Goal: Information Seeking & Learning: Learn about a topic

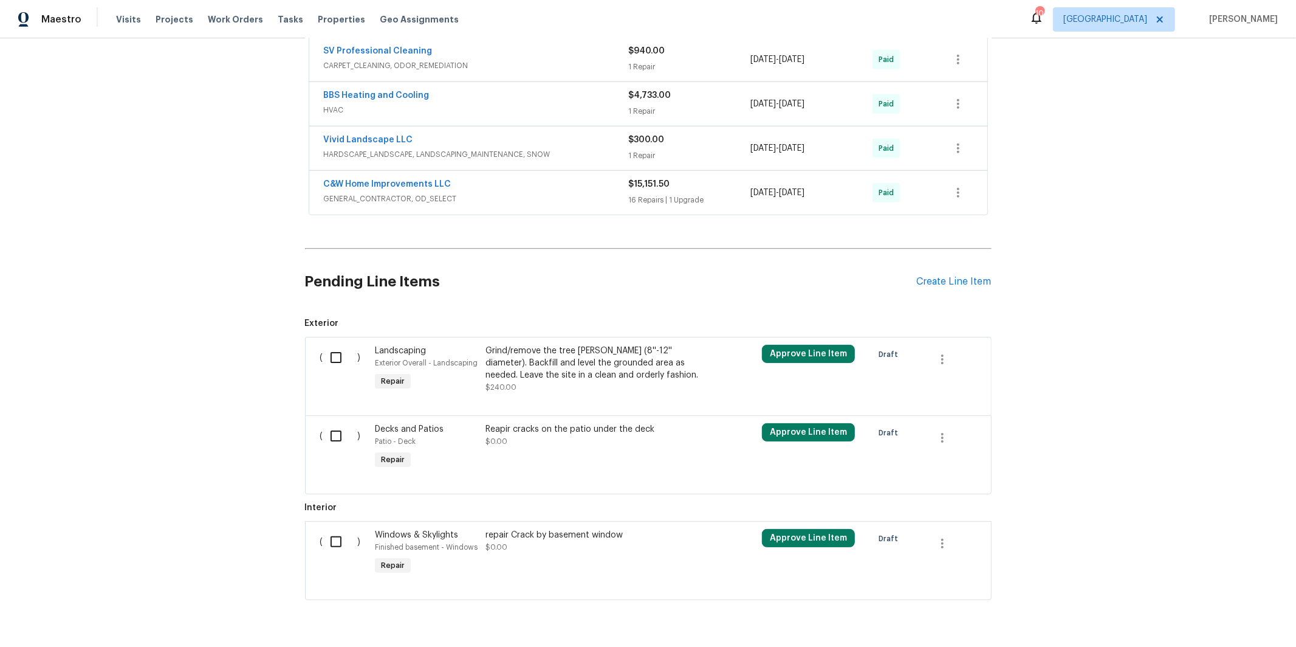
scroll to position [786, 0]
click at [481, 204] on span "GENERAL_CONTRACTOR, OD_SELECT" at bounding box center [476, 199] width 305 height 12
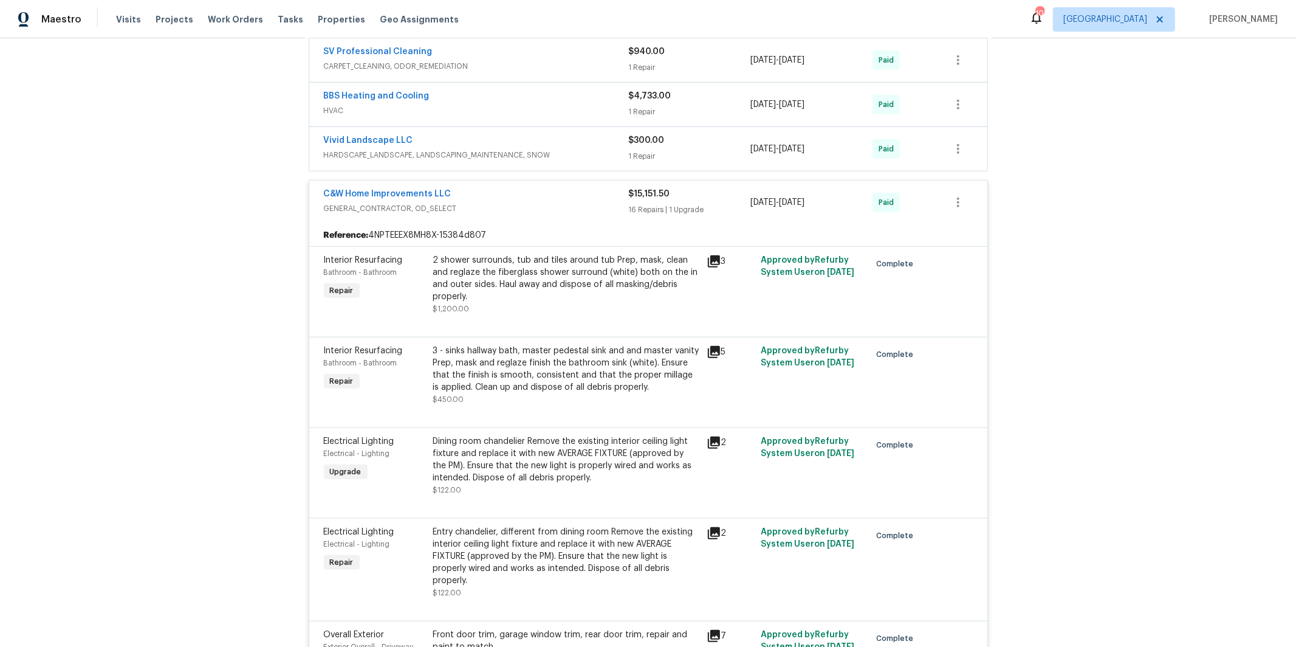
click at [482, 151] on span "HARDSCAPE_LANDSCAPE, LANDSCAPING_MAINTENANCE, SNOW" at bounding box center [476, 155] width 305 height 12
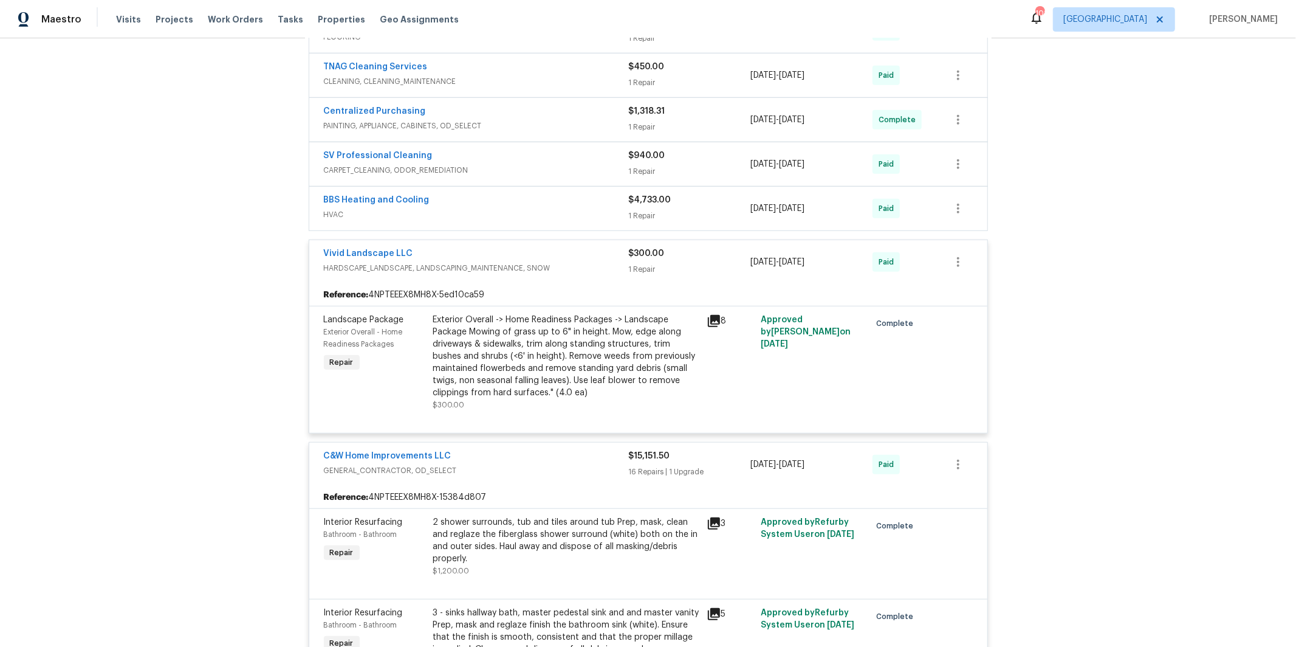
scroll to position [681, 0]
click at [453, 194] on div "BBS Heating and Cooling HVAC $4,733.00 1 Repair [DATE] - [DATE] Paid" at bounding box center [648, 210] width 678 height 44
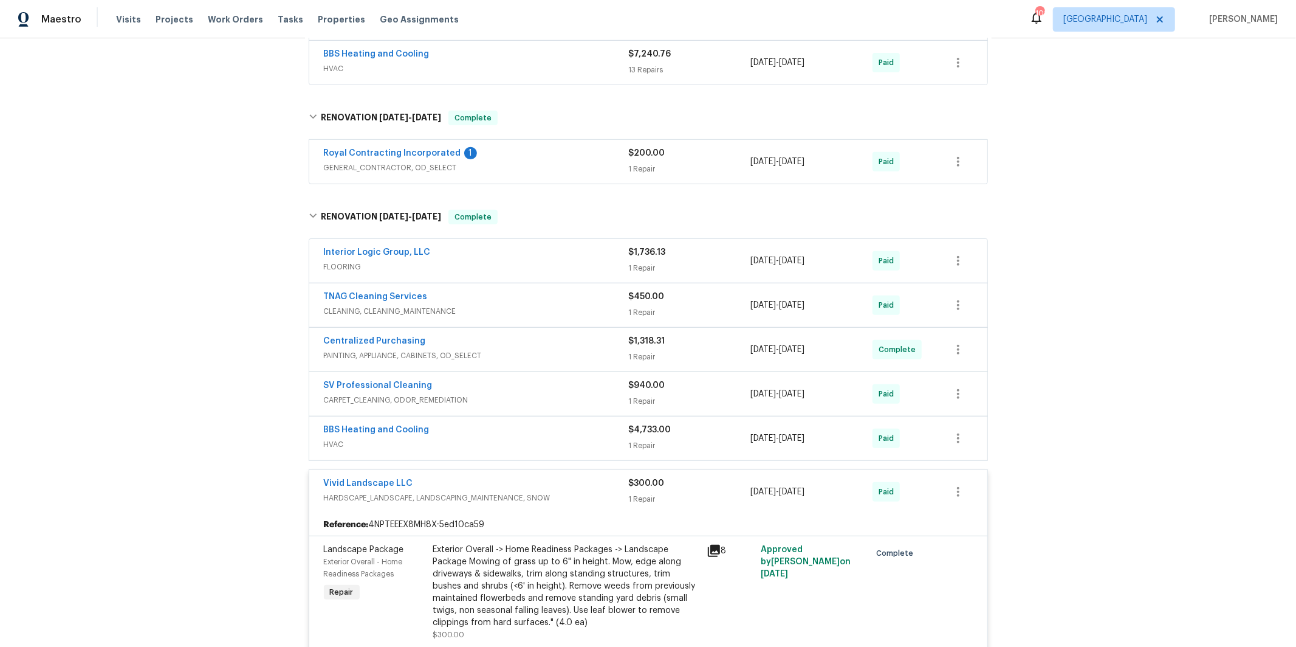
click at [458, 439] on span "HVAC" at bounding box center [476, 444] width 305 height 12
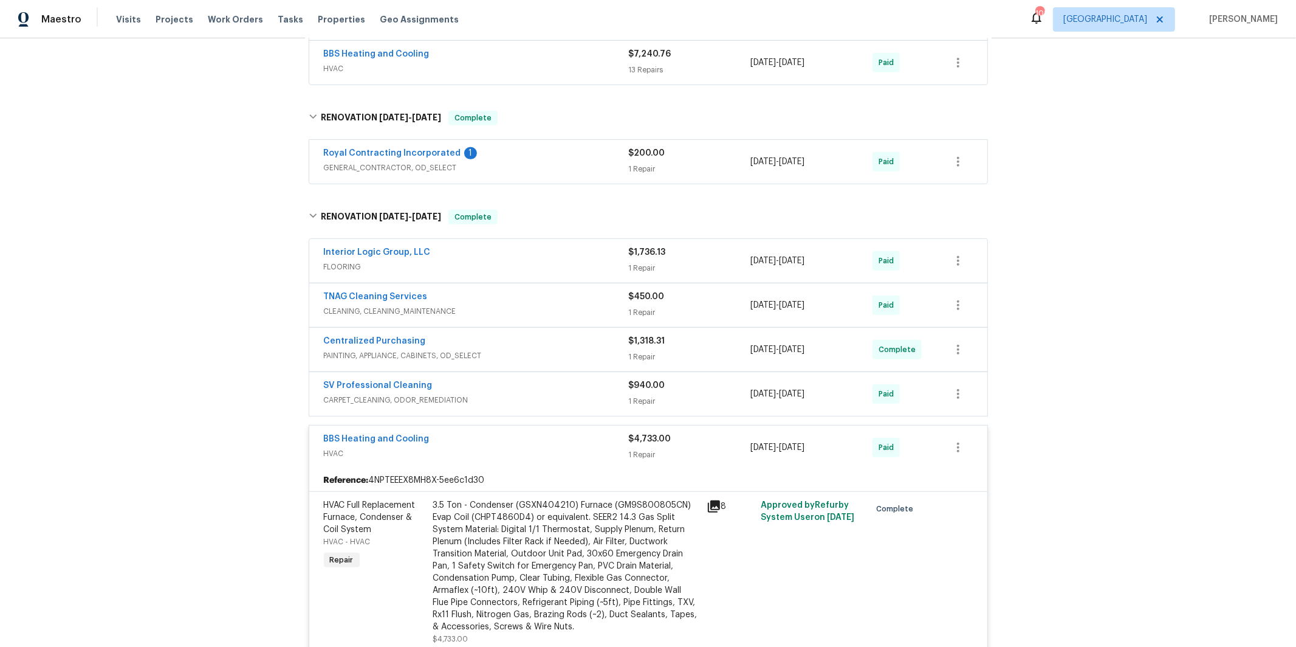
click at [473, 388] on div "SV Professional Cleaning" at bounding box center [476, 386] width 305 height 15
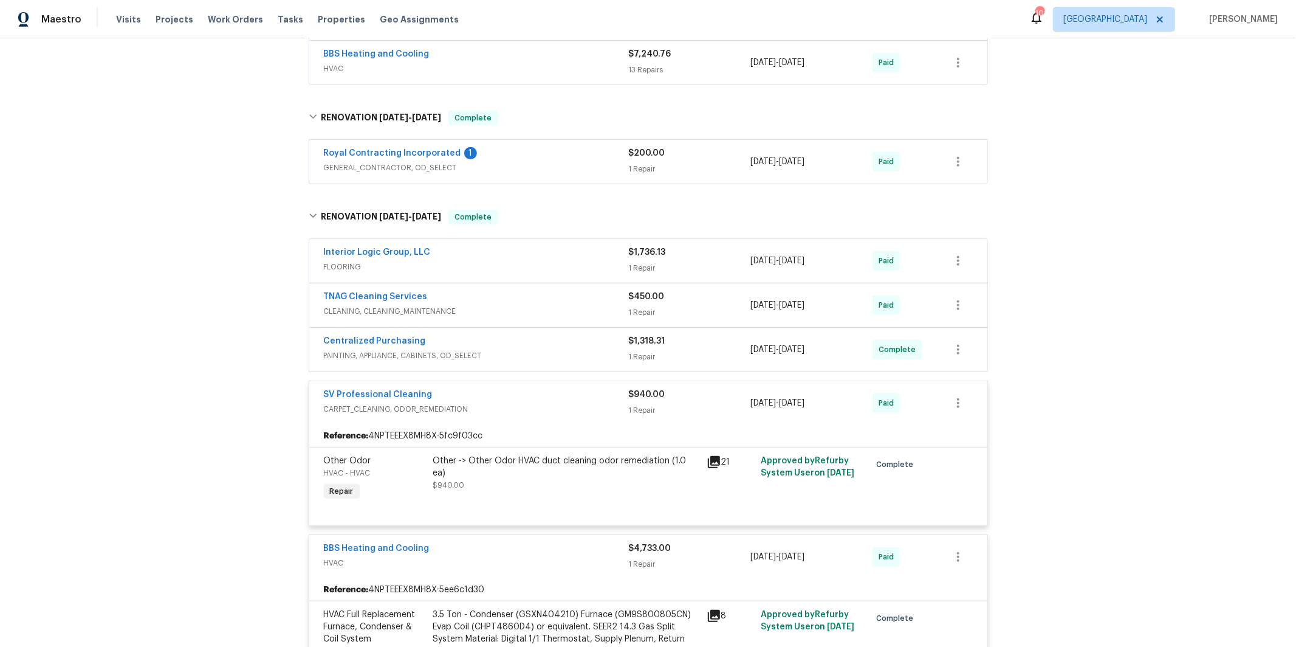
click at [479, 351] on span "PAINTING, APPLIANCE, CABINETS, OD_SELECT" at bounding box center [476, 355] width 305 height 12
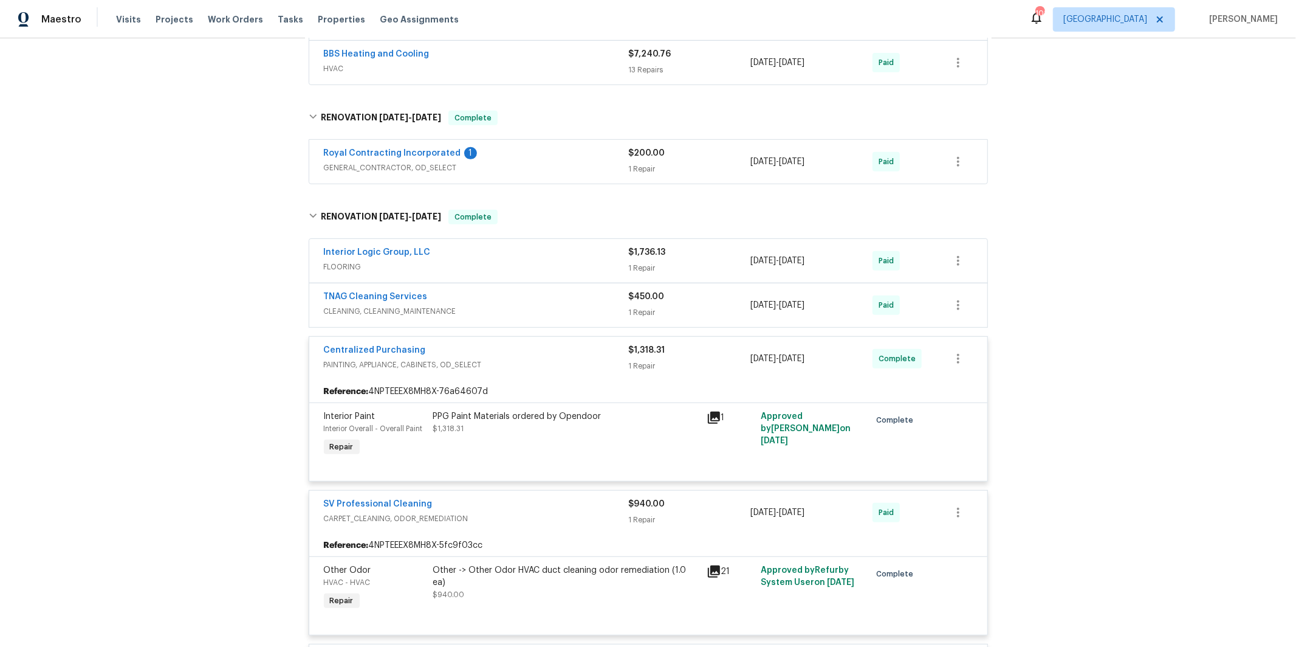
click at [466, 304] on div "TNAG Cleaning Services" at bounding box center [476, 297] width 305 height 15
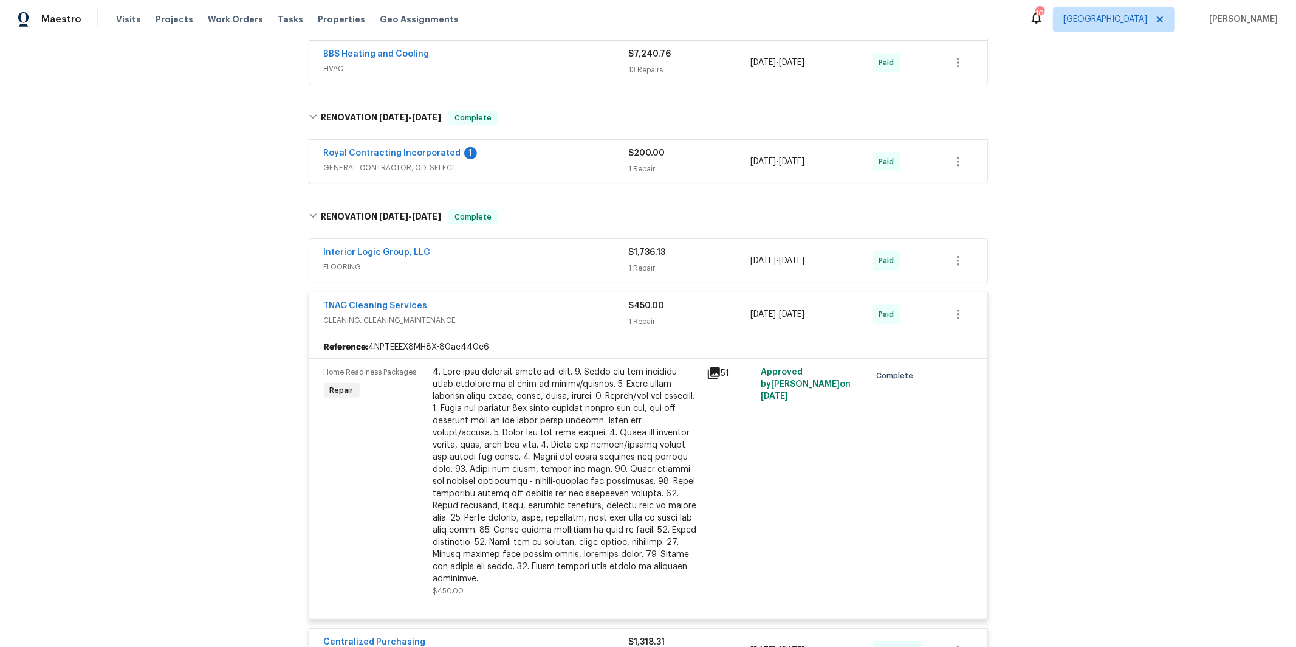
click at [465, 271] on span "FLOORING" at bounding box center [476, 267] width 305 height 12
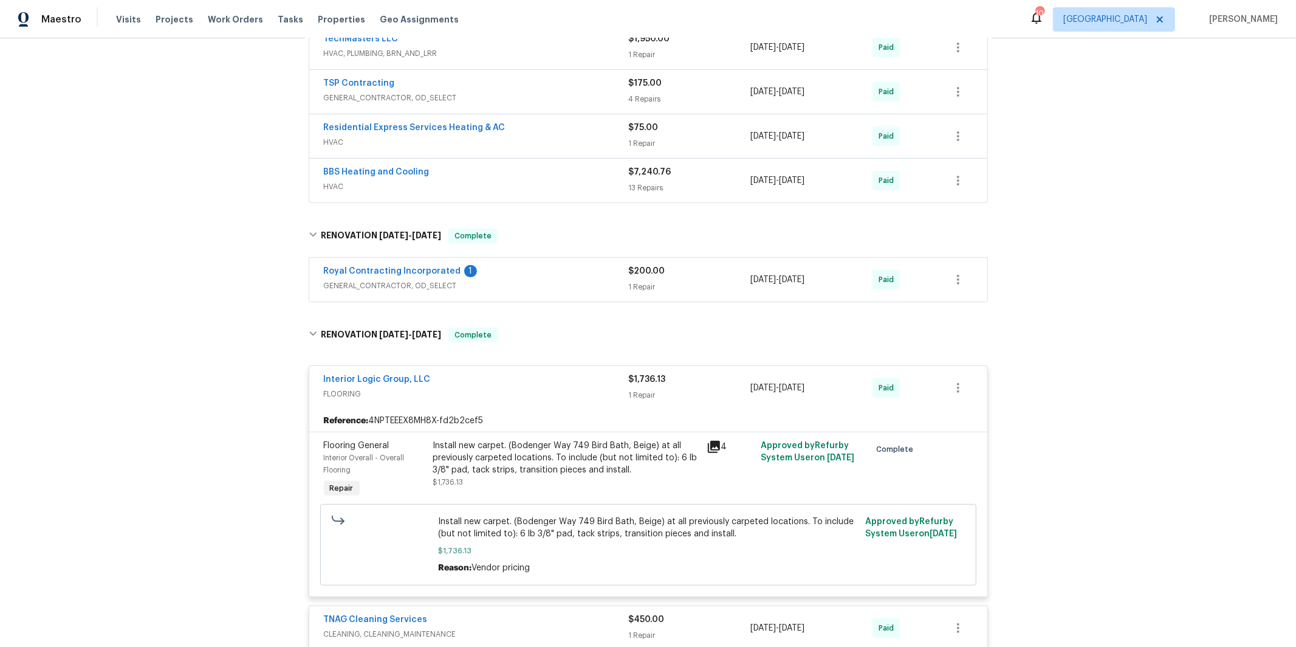
scroll to position [188, 0]
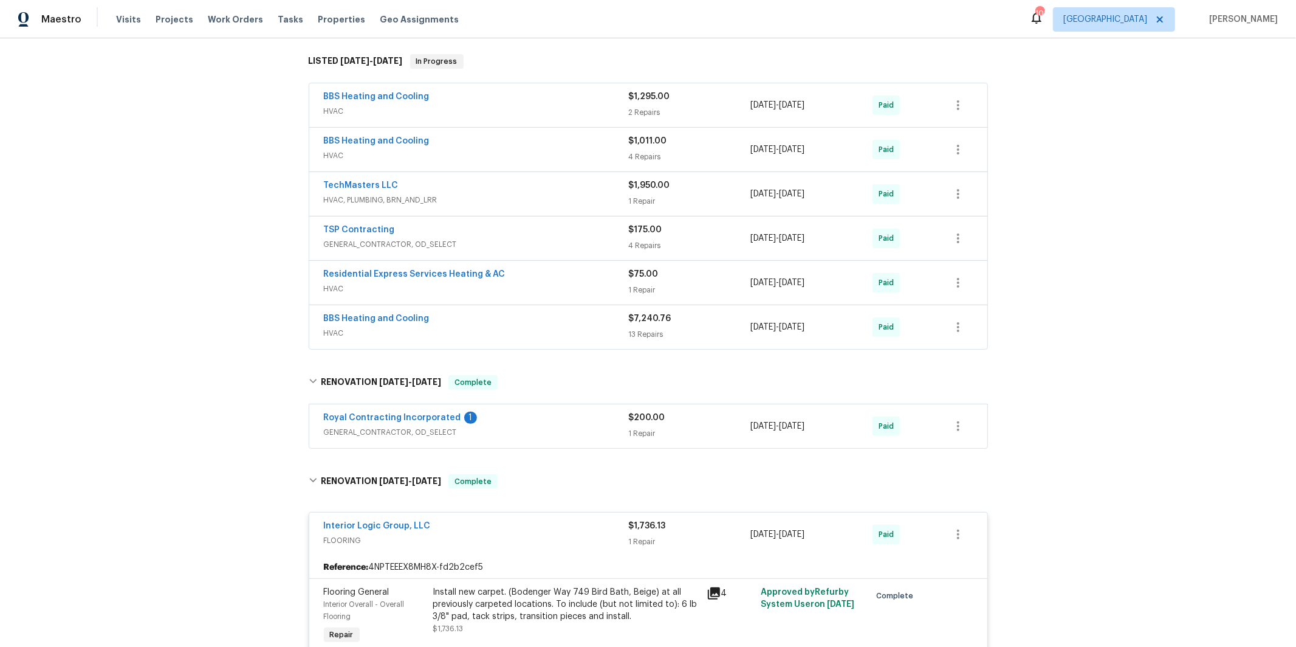
click at [482, 316] on div "BBS Heating and Cooling" at bounding box center [476, 319] width 305 height 15
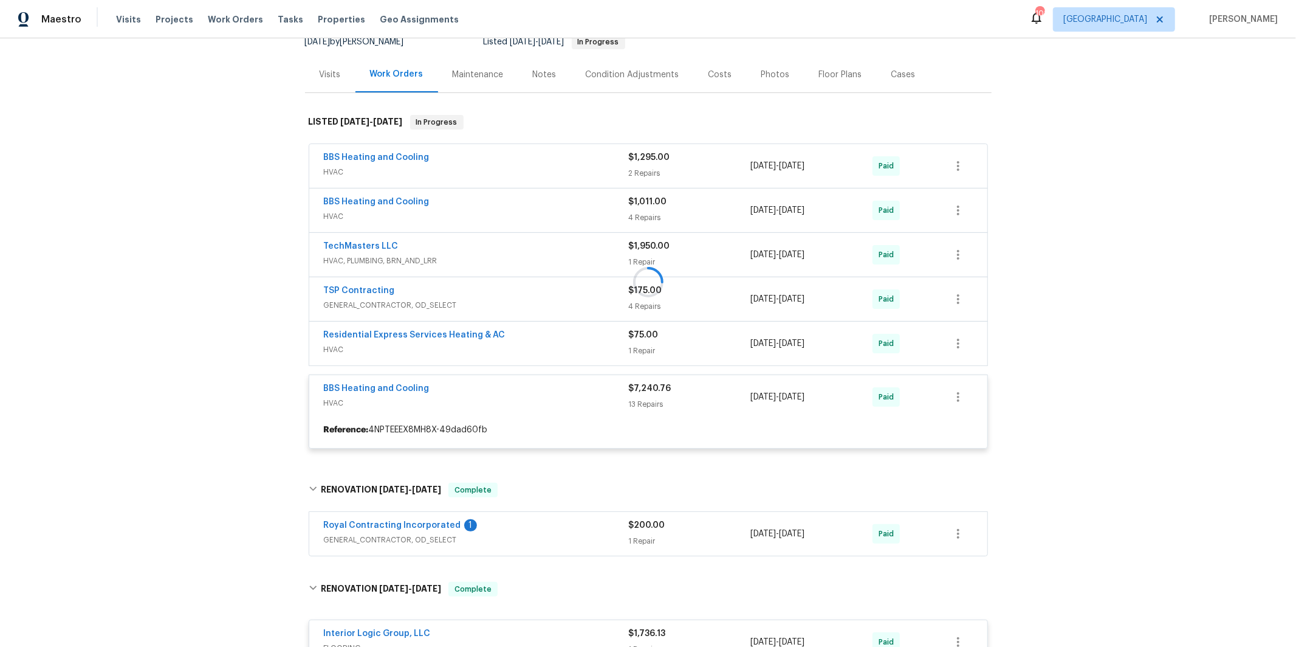
scroll to position [75, 0]
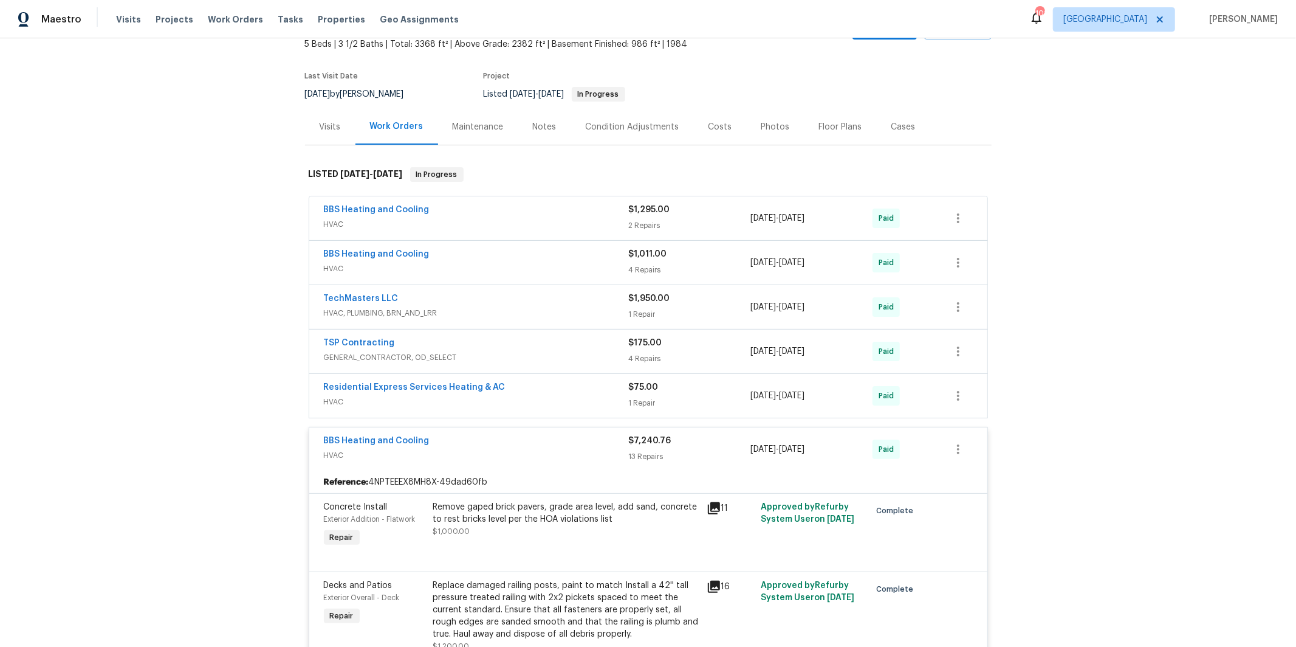
click at [422, 312] on span "HVAC, PLUMBING, BRN_AND_LRR" at bounding box center [476, 313] width 305 height 12
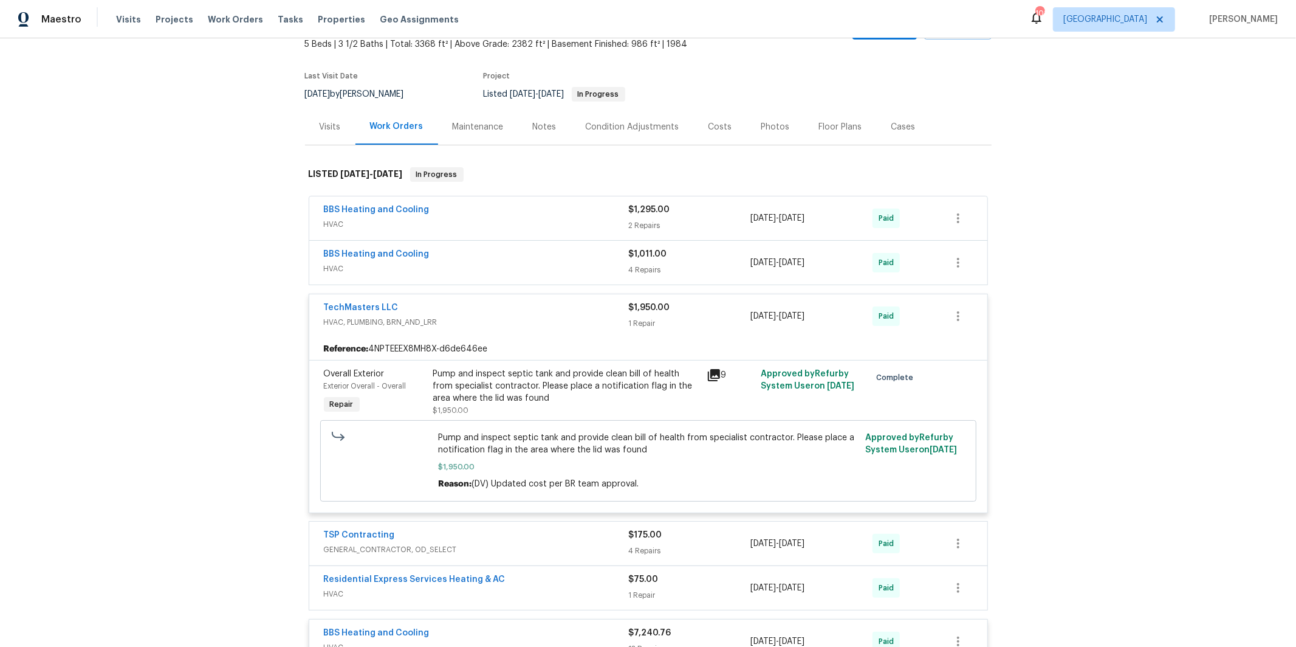
click at [452, 263] on span "HVAC" at bounding box center [476, 269] width 305 height 12
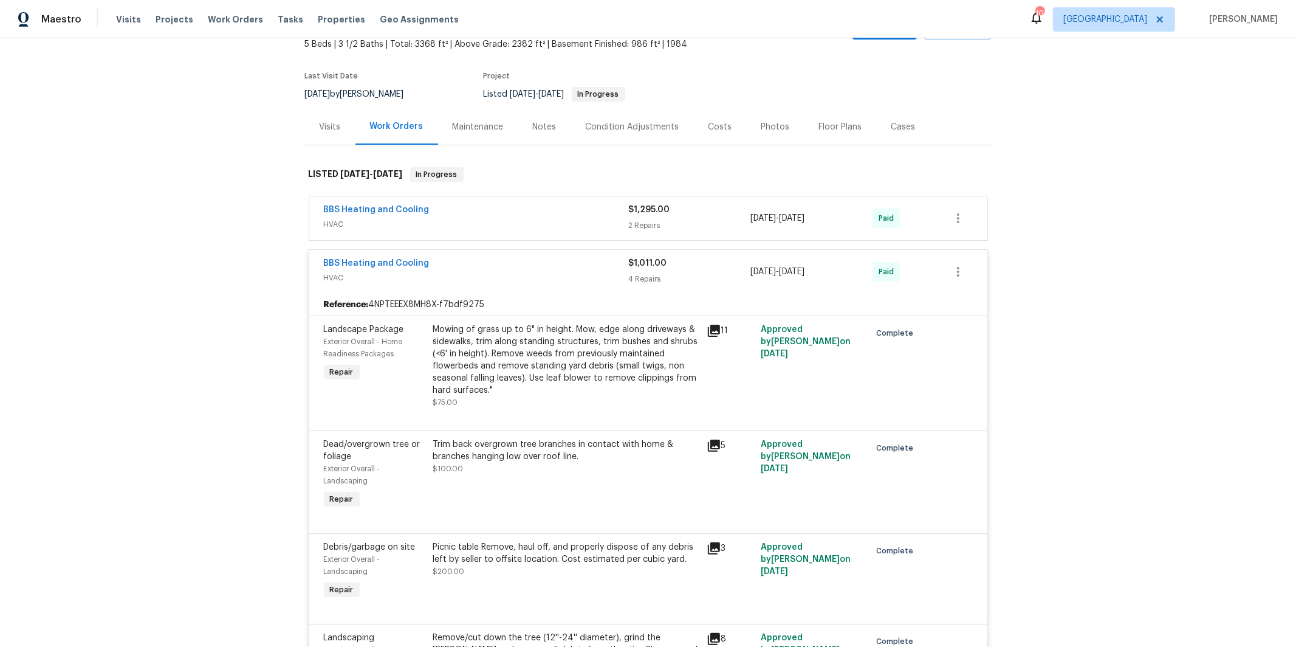
click at [461, 228] on span "HVAC" at bounding box center [476, 224] width 305 height 12
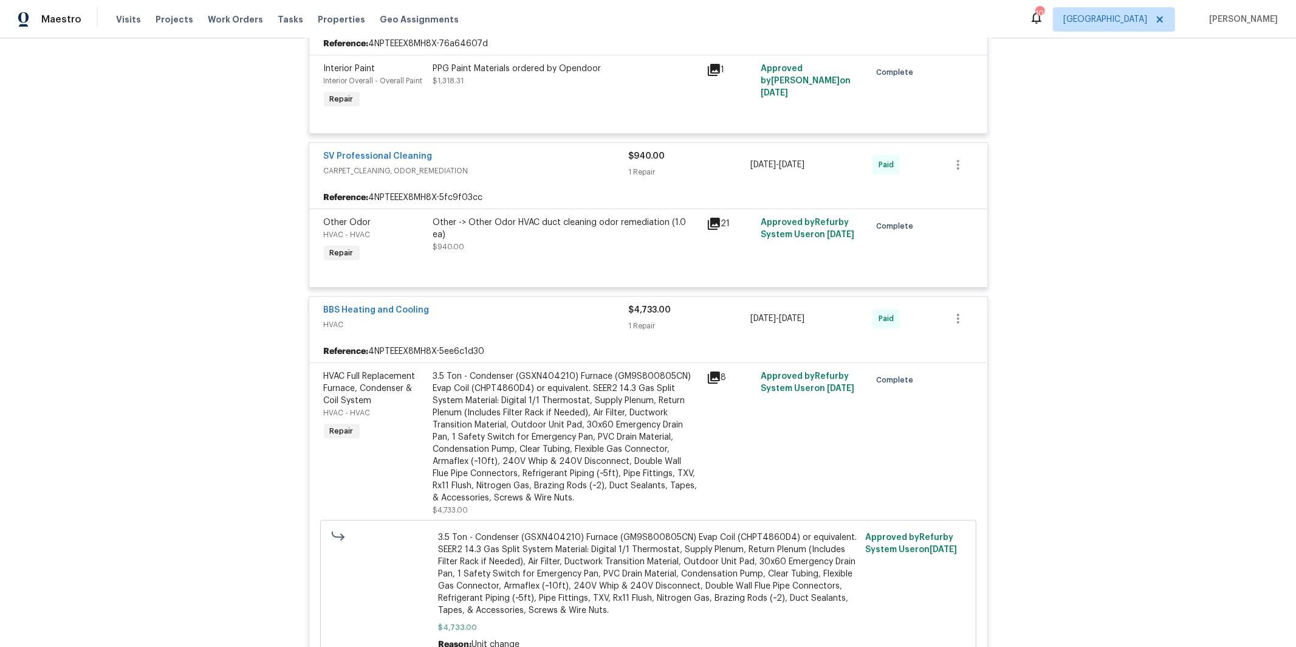
scroll to position [934, 0]
